Goal: Task Accomplishment & Management: Manage account settings

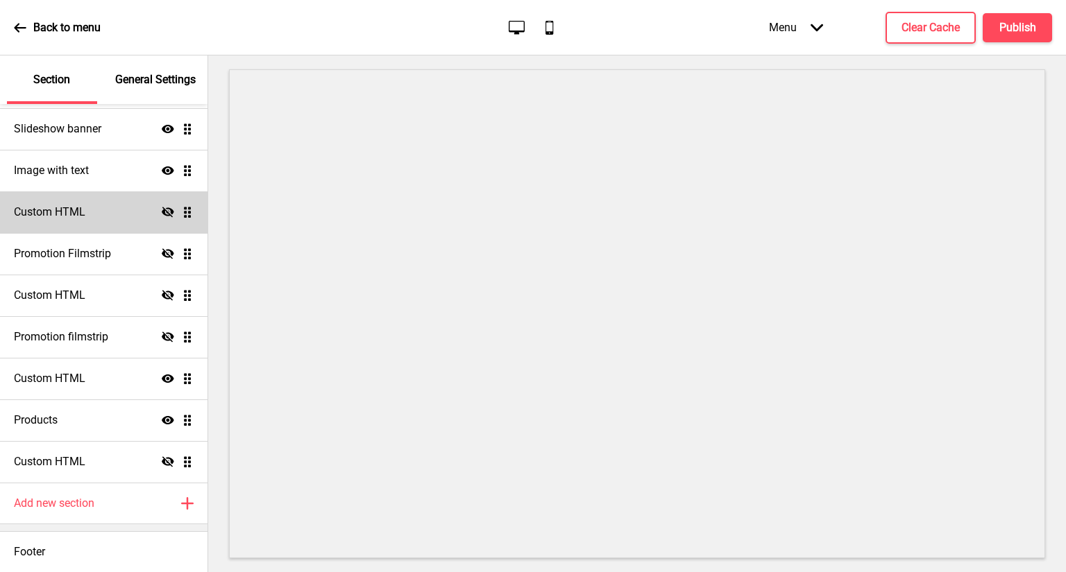
scroll to position [190, 0]
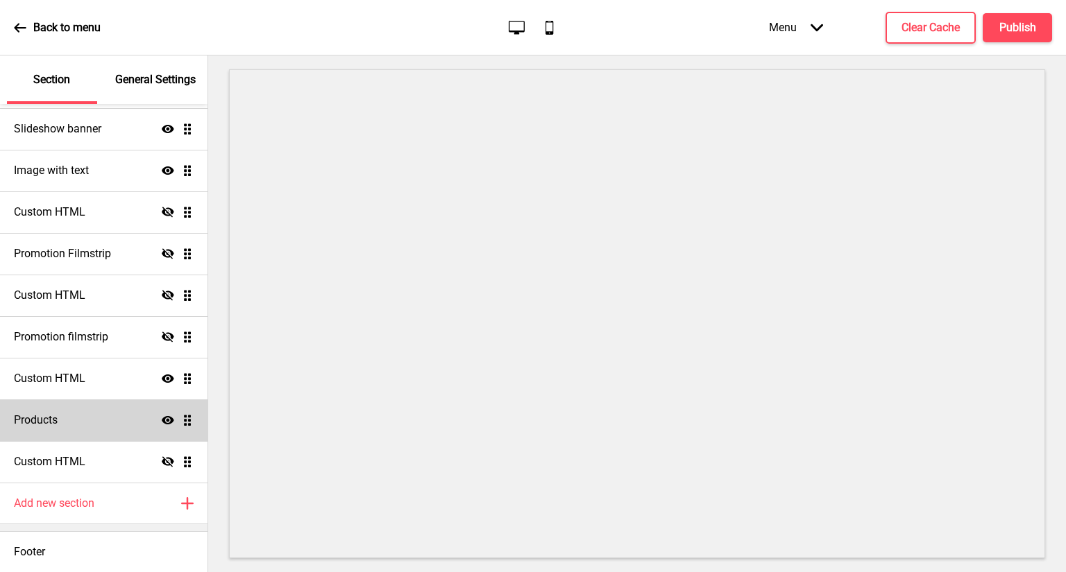
click at [110, 417] on div "Products Show Drag" at bounding box center [103, 421] width 207 height 42
select select "list"
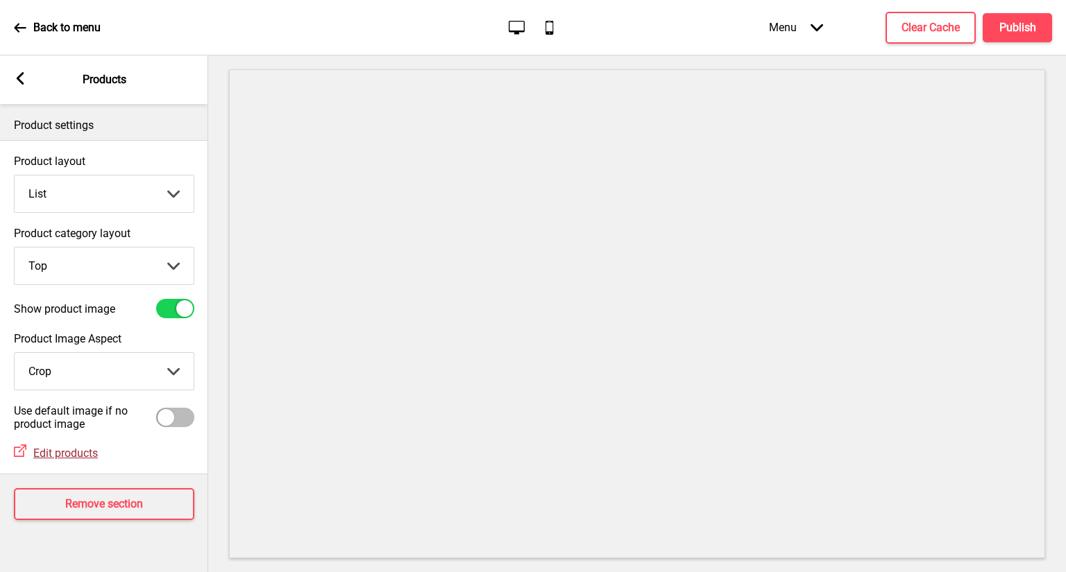
click at [80, 455] on span "Edit products" at bounding box center [65, 453] width 65 height 13
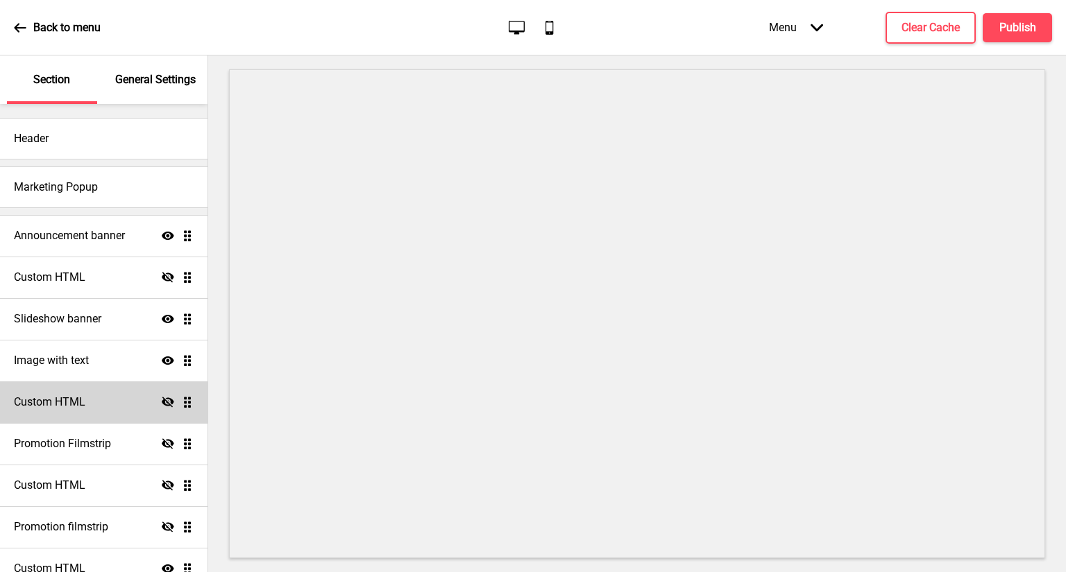
scroll to position [190, 0]
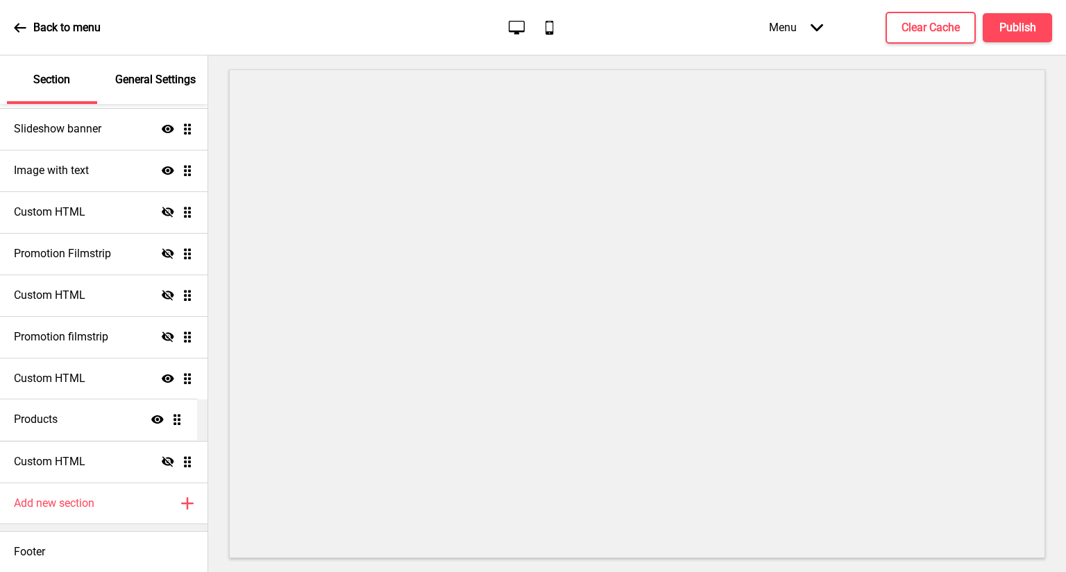
click at [176, 421] on ul "Announcement banner Show Drag Custom HTML Hide Drag Slideshow banner Show Drag …" at bounding box center [103, 254] width 207 height 458
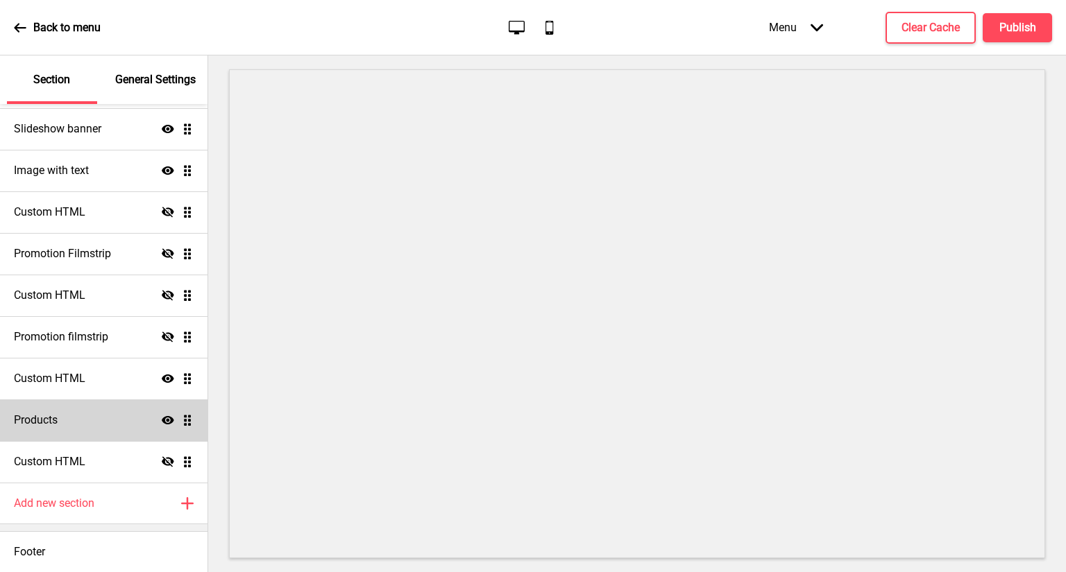
click at [128, 410] on div "Products Show Drag" at bounding box center [103, 421] width 207 height 42
select select "list"
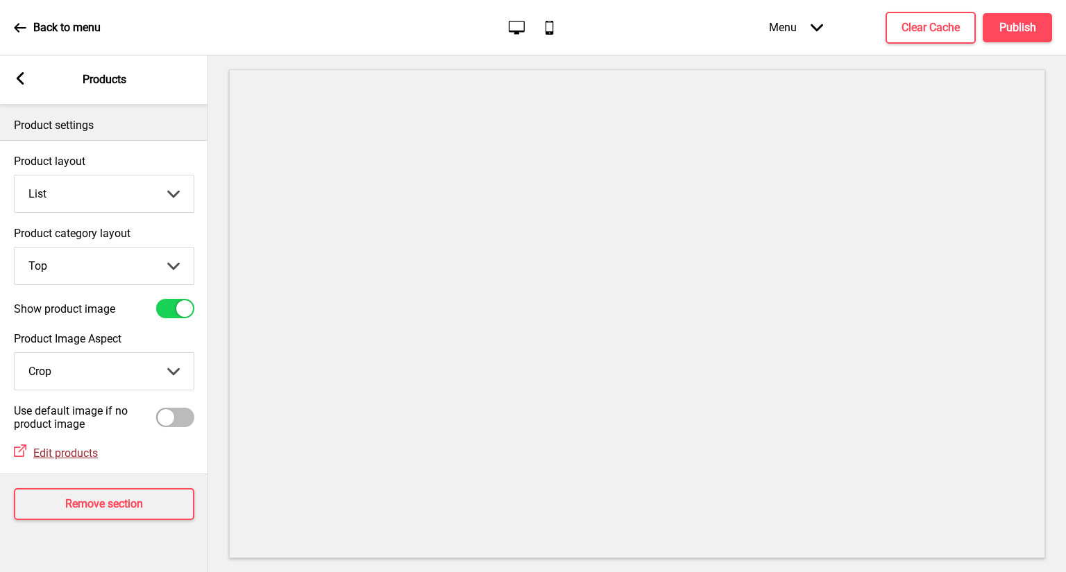
click at [74, 452] on span "Edit products" at bounding box center [65, 453] width 65 height 13
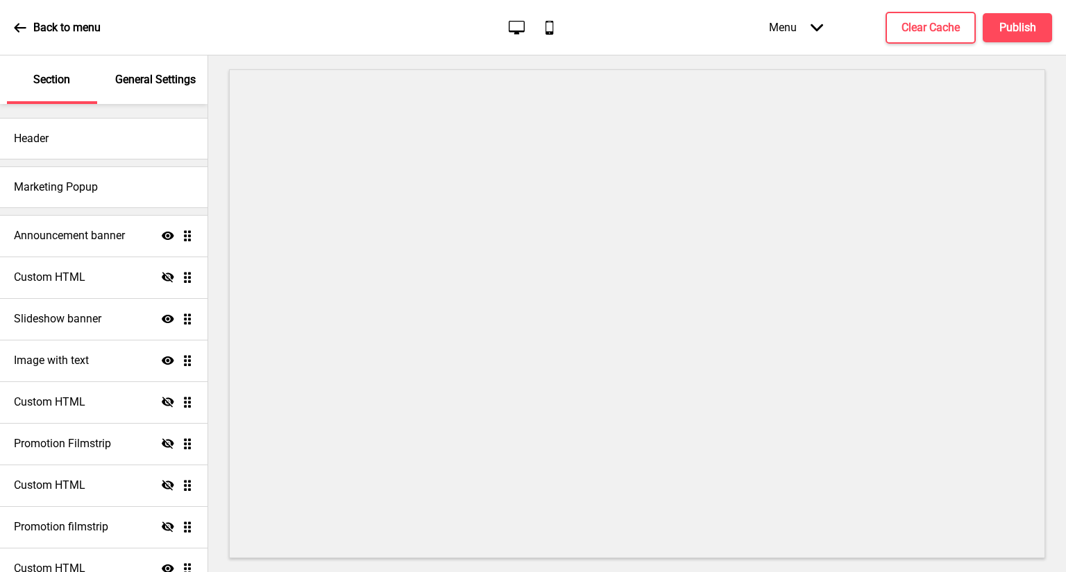
click at [167, 80] on p "General Settings" at bounding box center [155, 79] width 80 height 15
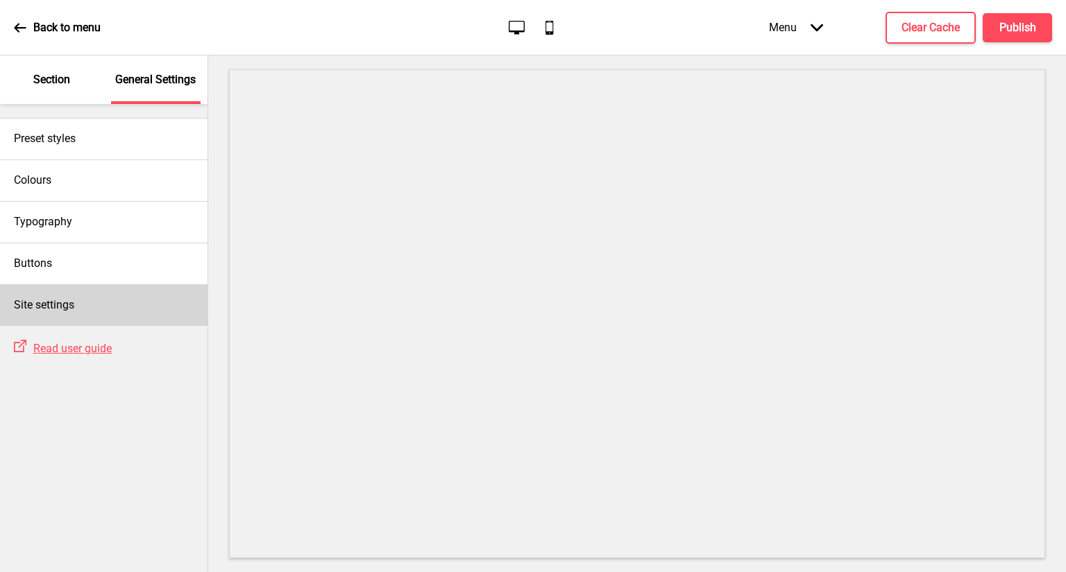
click at [76, 303] on div "Site settings" at bounding box center [103, 306] width 207 height 42
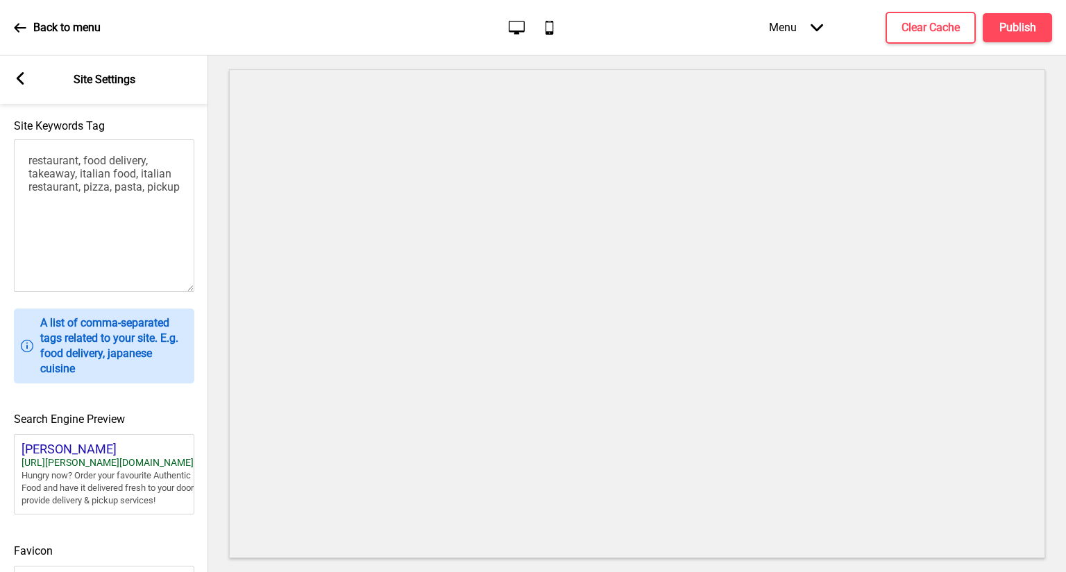
scroll to position [542, 0]
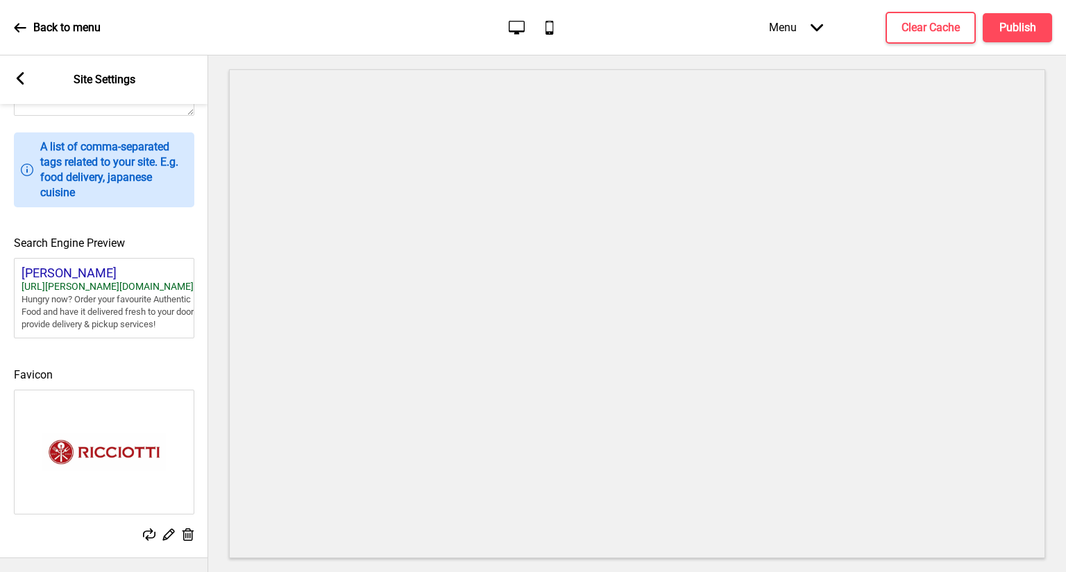
click at [28, 21] on div "Back to menu" at bounding box center [57, 27] width 87 height 37
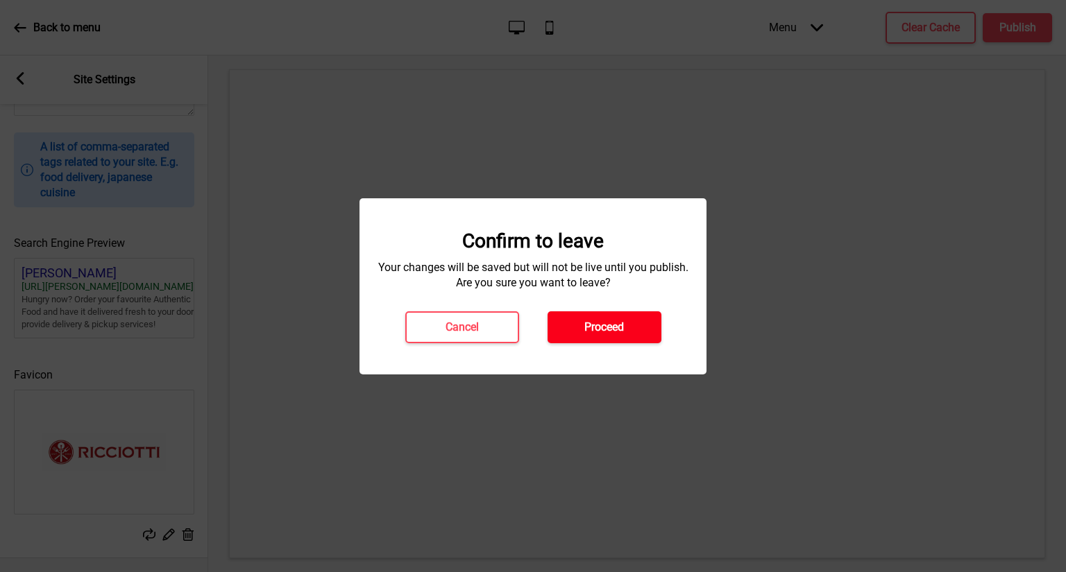
click at [593, 332] on h4 "Proceed" at bounding box center [604, 327] width 40 height 15
